Goal: Task Accomplishment & Management: Manage account settings

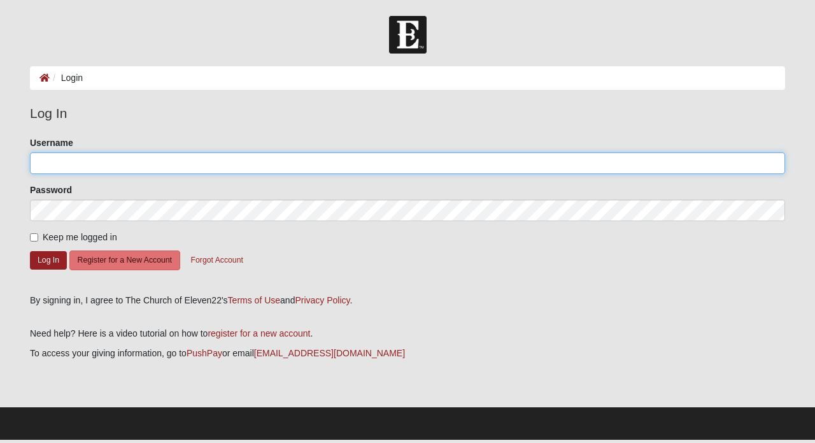
type input "lisajacob"
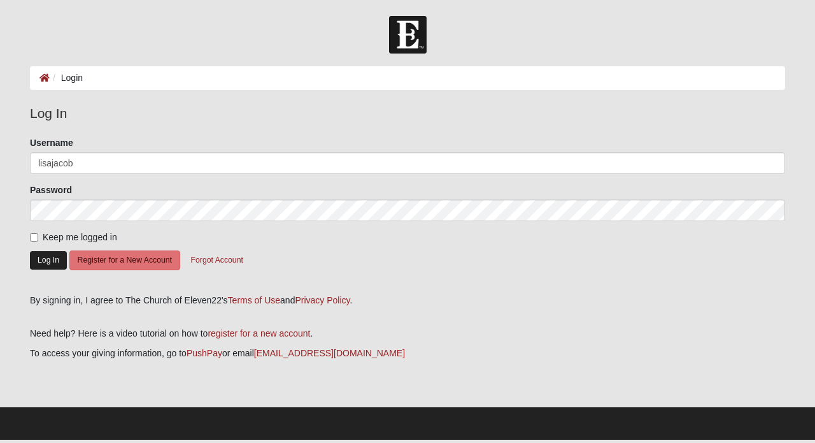
click at [49, 263] on button "Log In" at bounding box center [48, 260] width 37 height 18
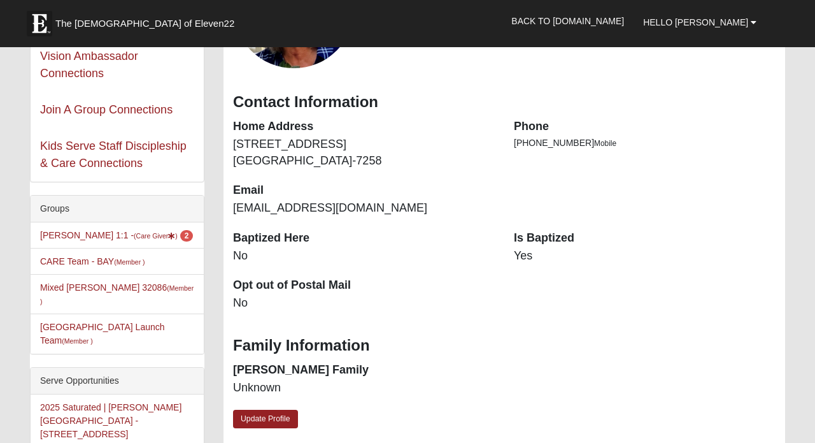
scroll to position [175, 0]
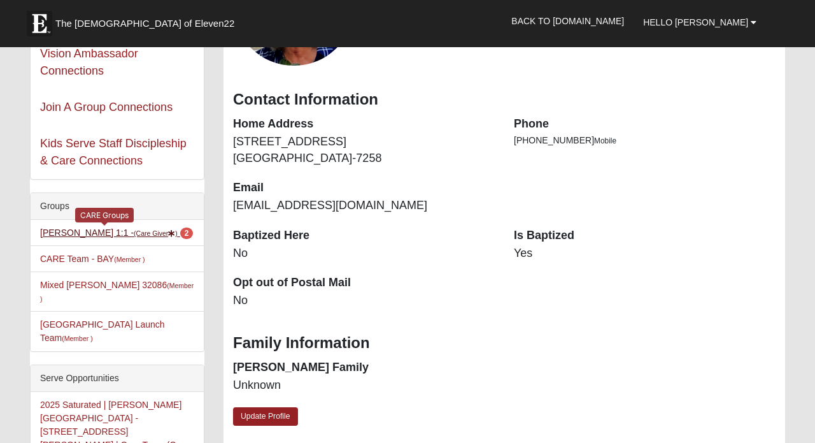
click at [71, 236] on link "Lisa Jacob 1:1 - (Care Giver ) 2" at bounding box center [116, 232] width 153 height 10
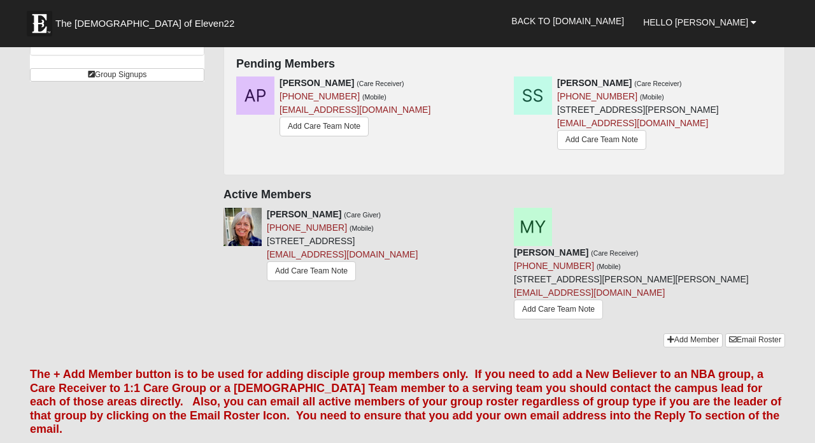
scroll to position [225, 0]
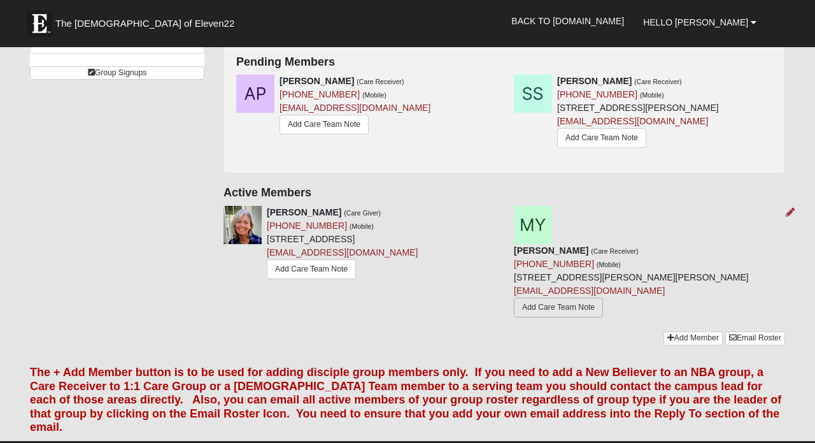
click at [581, 297] on link "Add Care Team Note" at bounding box center [558, 307] width 89 height 20
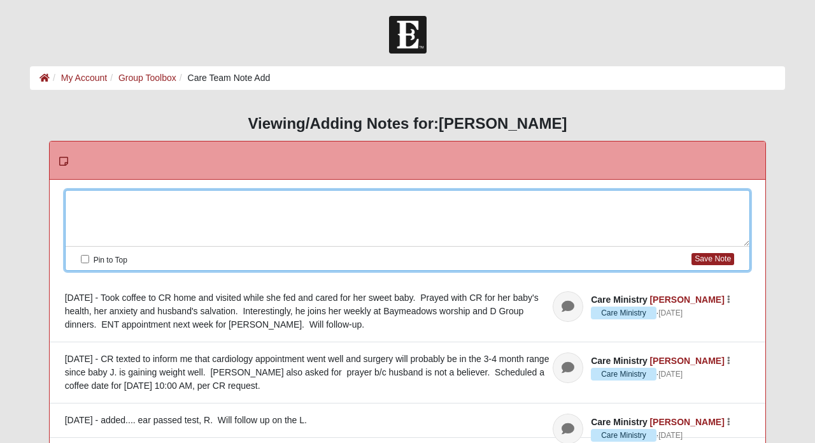
click at [125, 197] on div at bounding box center [408, 218] width 685 height 56
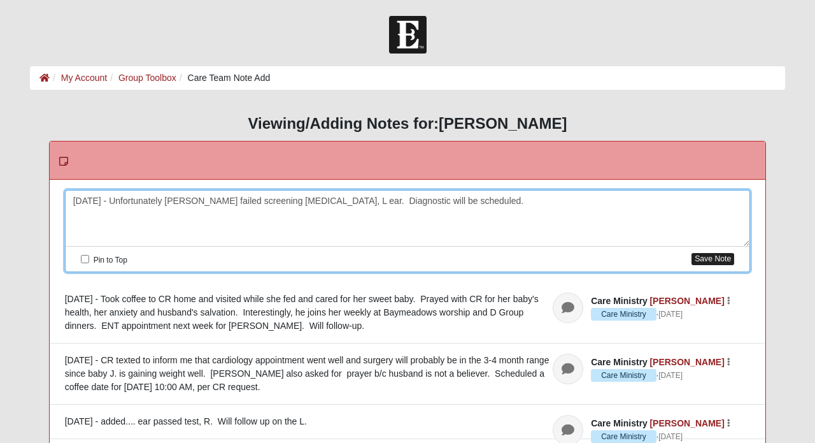
click at [727, 259] on button "Save Note" at bounding box center [713, 259] width 43 height 12
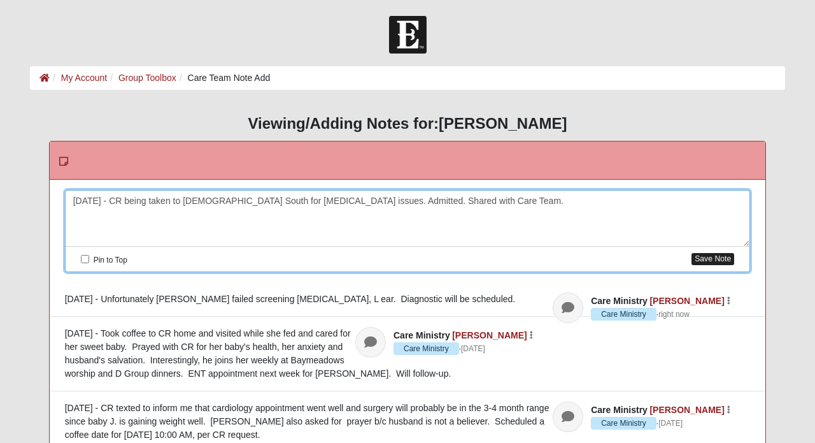
click at [699, 260] on button "Save Note" at bounding box center [713, 259] width 43 height 12
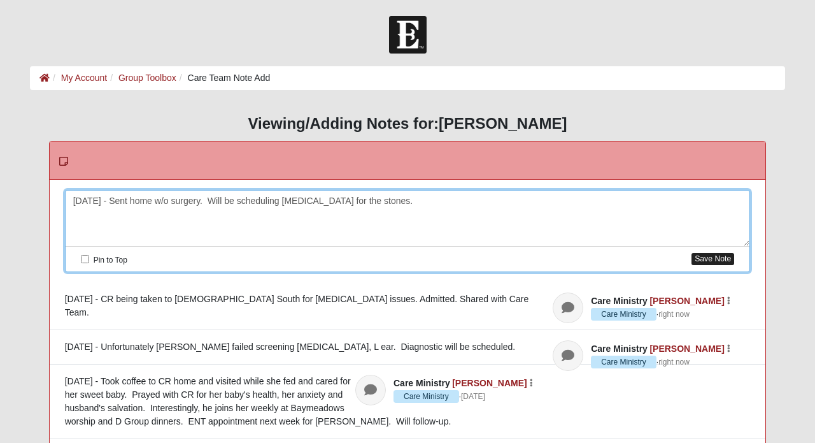
click at [726, 261] on button "Save Note" at bounding box center [713, 259] width 43 height 12
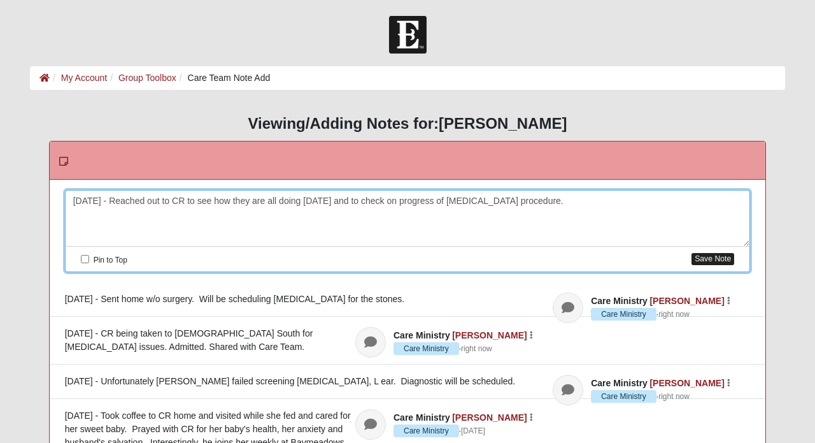
click at [729, 258] on button "Save Note" at bounding box center [713, 259] width 43 height 12
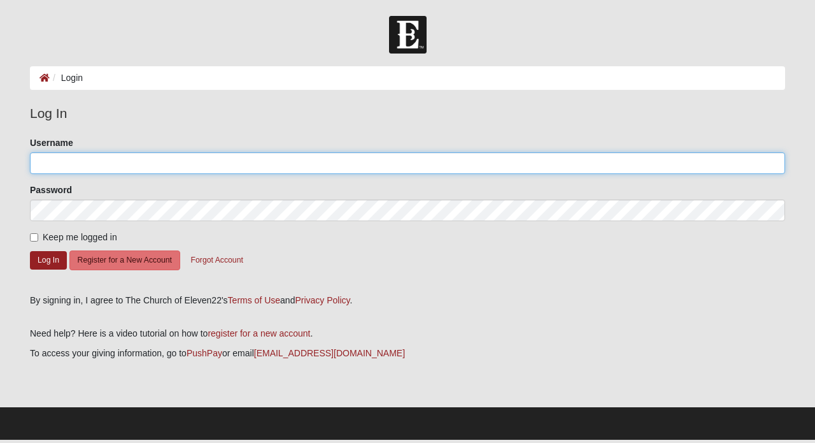
type input "lisajacob"
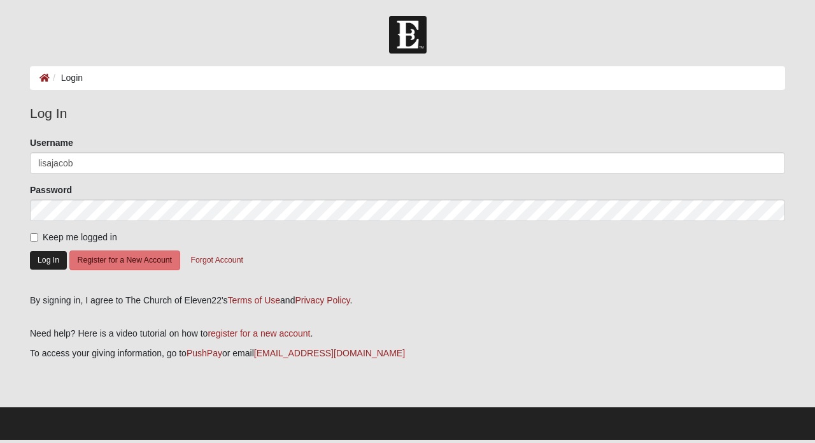
click at [43, 263] on button "Log In" at bounding box center [48, 260] width 37 height 18
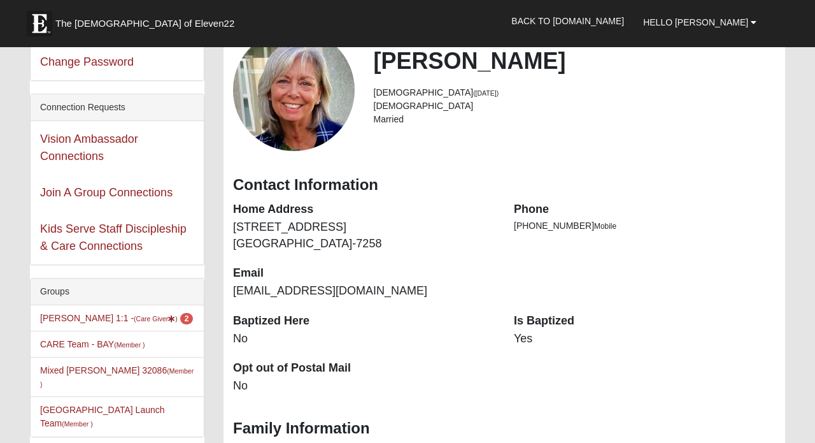
scroll to position [92, 0]
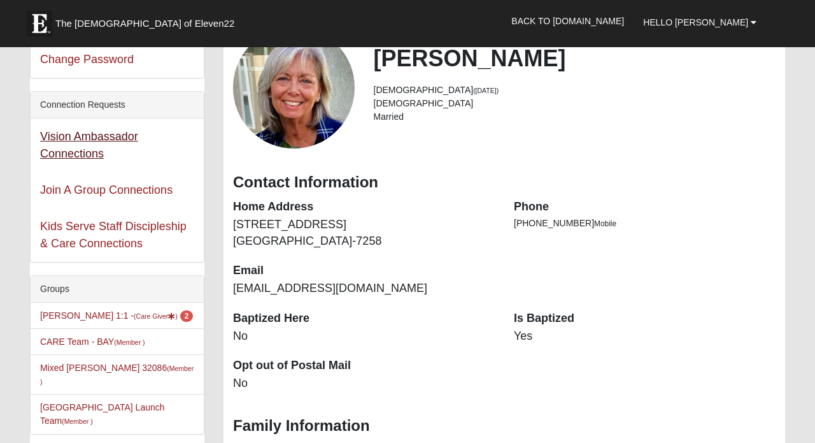
click at [94, 138] on link "Vision Ambassador Connections" at bounding box center [89, 145] width 98 height 30
click at [61, 192] on link "Join A Group Connections" at bounding box center [106, 189] width 132 height 13
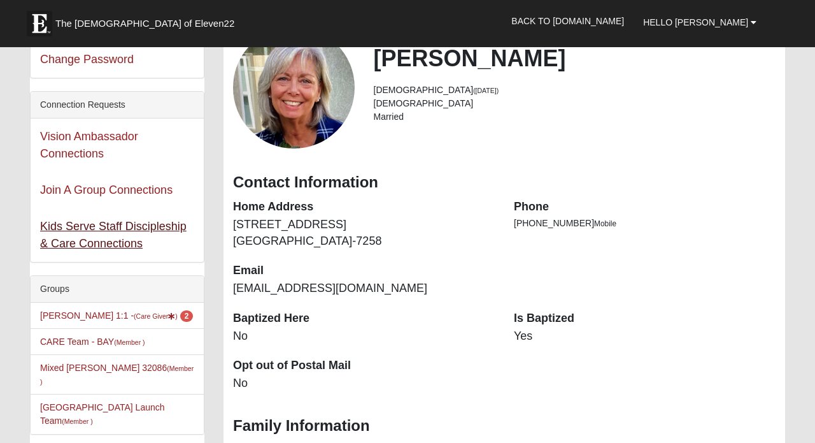
click at [87, 225] on link "Kids Serve Staff Discipleship & Care Connections" at bounding box center [113, 235] width 147 height 30
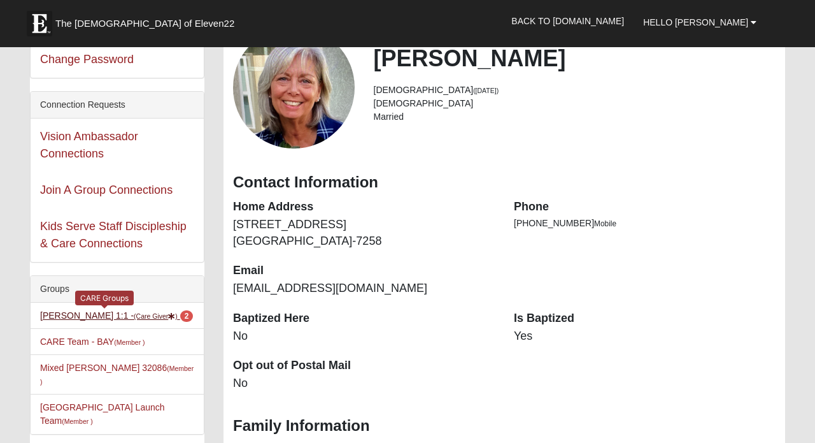
click at [93, 316] on link "Lisa Jacob 1:1 - (Care Giver ) 2" at bounding box center [116, 315] width 153 height 10
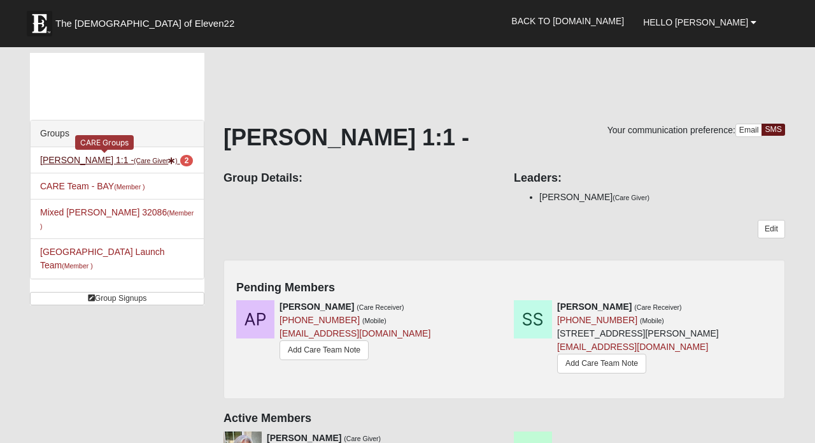
click at [152, 161] on link "Lisa Jacob 1:1 - (Care Giver ) 2" at bounding box center [116, 160] width 153 height 10
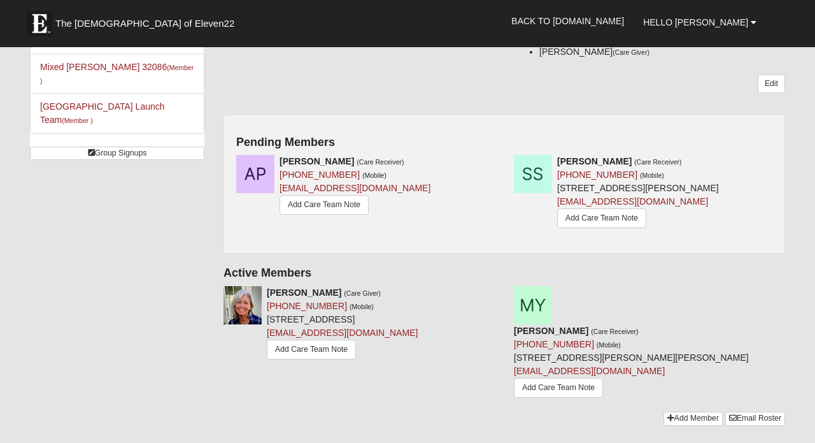
scroll to position [146, 0]
click at [343, 201] on link "Add Care Team Note" at bounding box center [324, 204] width 89 height 20
click at [501, 157] on icon at bounding box center [500, 160] width 9 height 9
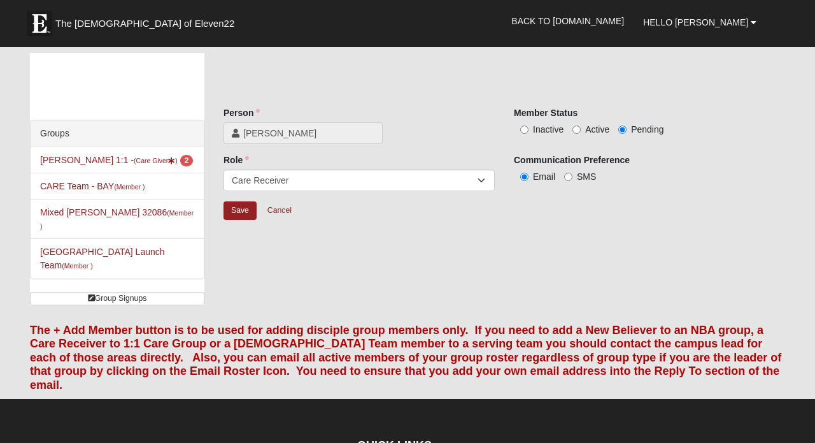
click at [526, 130] on input "Inactive" at bounding box center [524, 129] width 8 height 8
radio input "true"
click at [247, 208] on input "Save" at bounding box center [240, 210] width 33 height 18
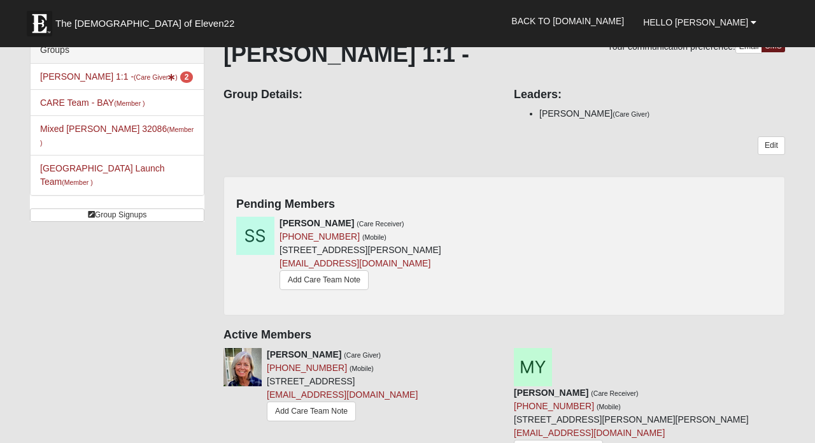
scroll to position [85, 0]
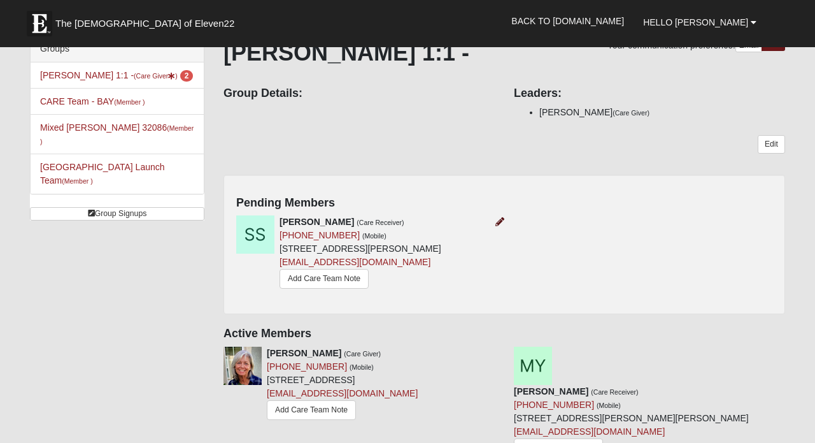
click at [501, 219] on icon at bounding box center [500, 221] width 9 height 9
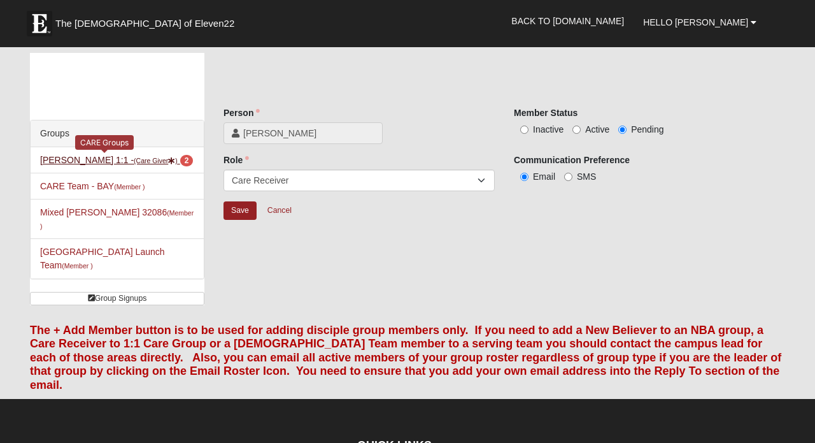
click at [134, 159] on small "(Care Giver )" at bounding box center [156, 161] width 44 height 8
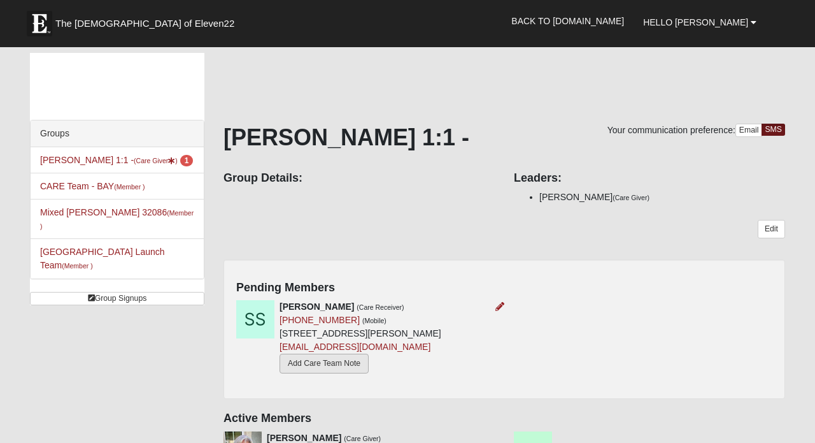
click at [339, 364] on link "Add Care Team Note" at bounding box center [324, 364] width 89 height 20
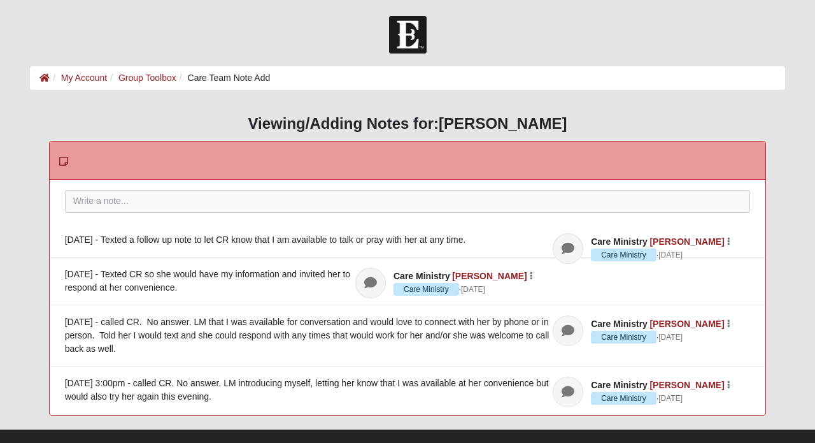
scroll to position [1, 0]
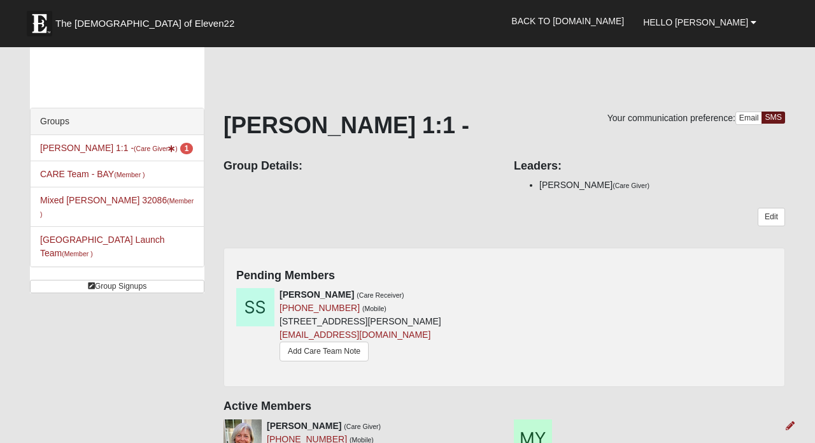
scroll to position [10, 0]
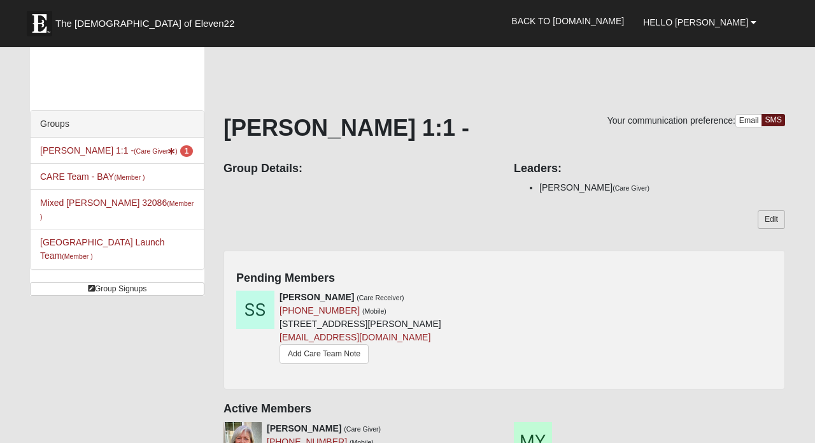
click at [769, 217] on link "Edit" at bounding box center [771, 219] width 27 height 18
